Goal: Task Accomplishment & Management: Use online tool/utility

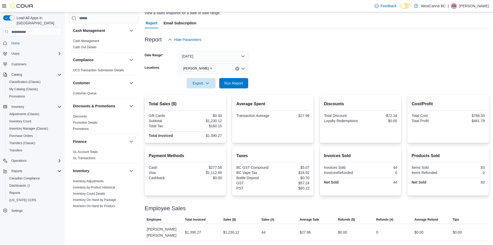
scroll to position [239, 0]
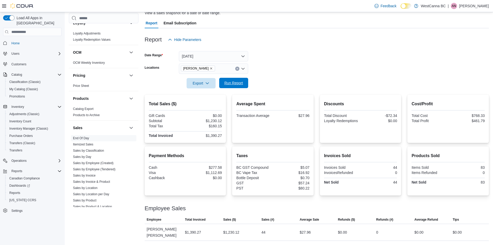
click at [235, 85] on span "Run Report" at bounding box center [233, 82] width 19 height 5
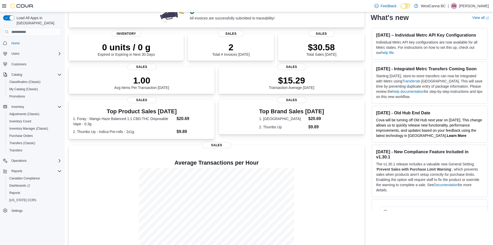
scroll to position [69, 0]
